Goal: Task Accomplishment & Management: Use online tool/utility

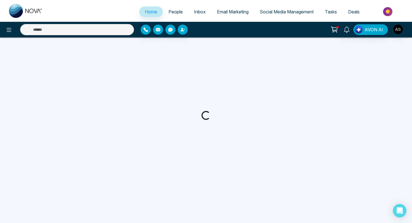
select select "*"
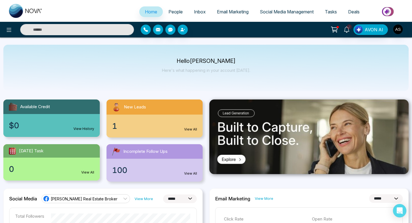
click at [185, 128] on link "View All" at bounding box center [190, 129] width 13 height 5
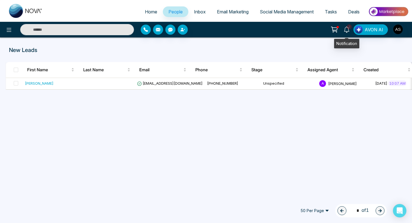
click at [351, 25] on span "2" at bounding box center [348, 26] width 5 height 5
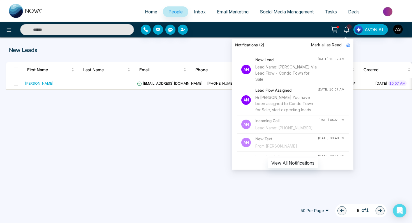
click at [267, 75] on div "Lead Name: [PERSON_NAME] Via: Lead Flow - Condo Town for Sale" at bounding box center [286, 73] width 62 height 18
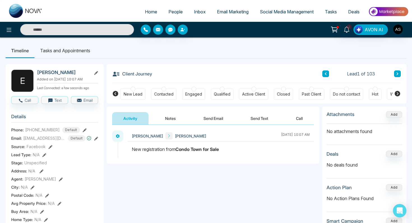
click at [211, 120] on button "Send Email" at bounding box center [213, 118] width 42 height 13
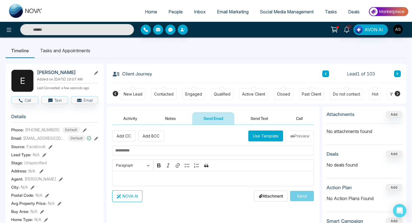
click at [256, 136] on button "Use Template" at bounding box center [265, 136] width 35 height 11
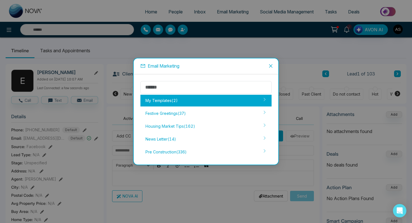
click at [169, 102] on div "My Templates ( 2 )" at bounding box center [205, 101] width 131 height 12
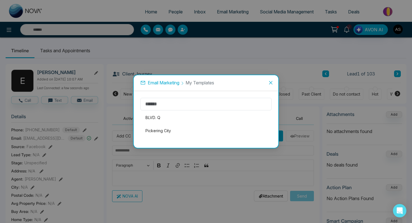
click at [272, 83] on icon "close" at bounding box center [270, 83] width 4 height 4
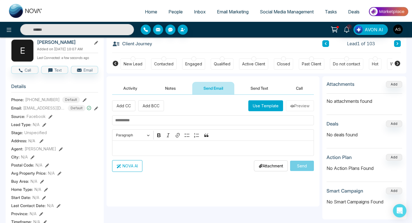
scroll to position [32, 0]
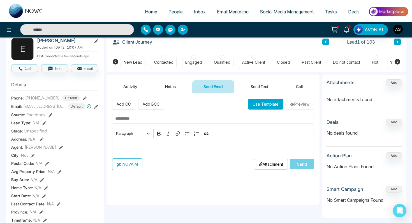
click at [170, 117] on input "text" at bounding box center [213, 119] width 202 height 10
click at [334, 29] on icon at bounding box center [334, 30] width 8 height 8
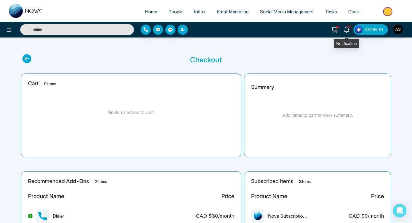
click at [347, 28] on icon at bounding box center [346, 30] width 6 height 6
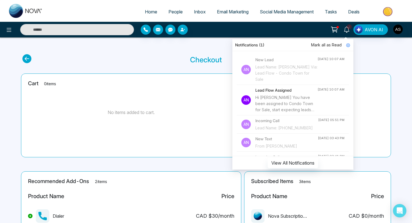
click at [293, 67] on div "Lead Name: [PERSON_NAME] Via: Lead Flow - Condo Town for Sale" at bounding box center [286, 73] width 62 height 18
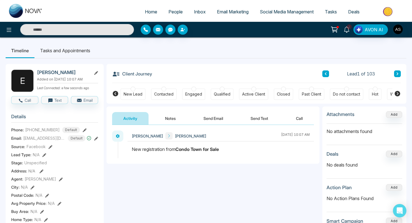
click at [348, 29] on span "1" at bounding box center [348, 26] width 5 height 5
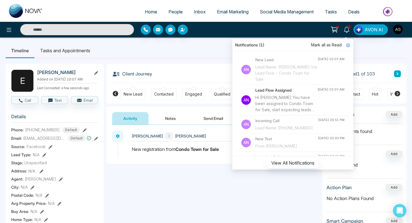
click at [276, 127] on div "Lead Name: [PHONE_NUMBER]" at bounding box center [286, 128] width 63 height 6
click at [247, 126] on p "An" at bounding box center [246, 125] width 10 height 10
click at [268, 120] on h4 "Incoming Call" at bounding box center [286, 121] width 63 height 6
click at [287, 164] on button "View All Notifications" at bounding box center [292, 163] width 50 height 11
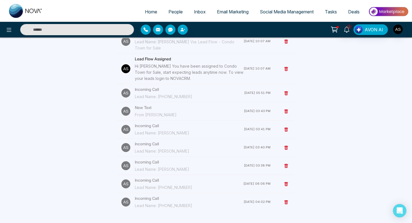
scroll to position [57, 0]
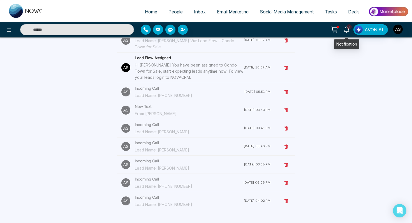
click at [346, 31] on icon at bounding box center [346, 30] width 6 height 6
